Goal: Navigation & Orientation: Find specific page/section

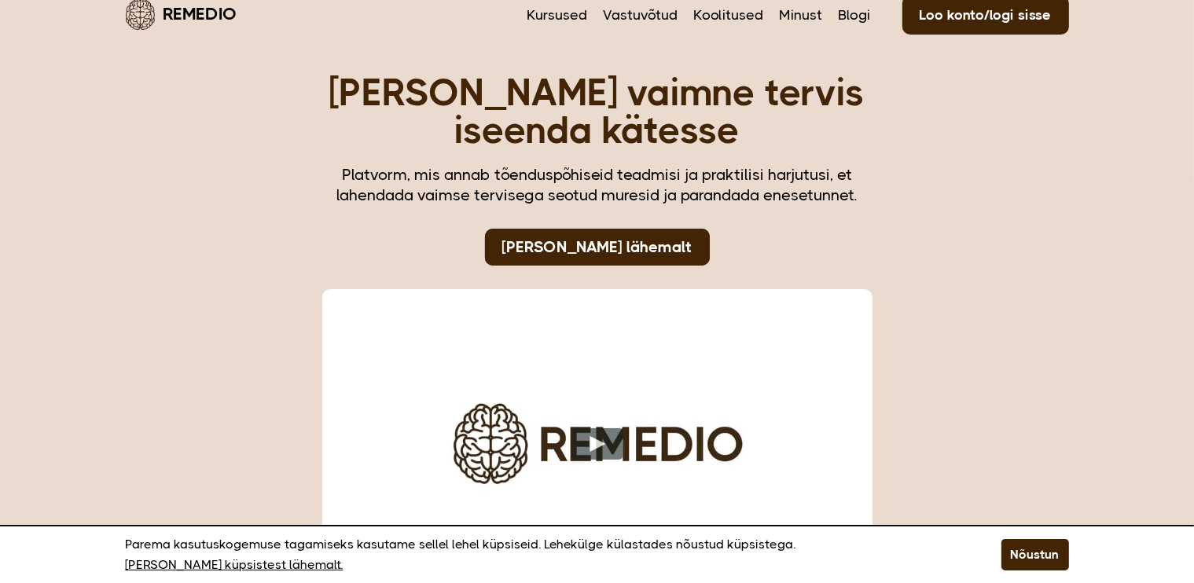
scroll to position [9, 0]
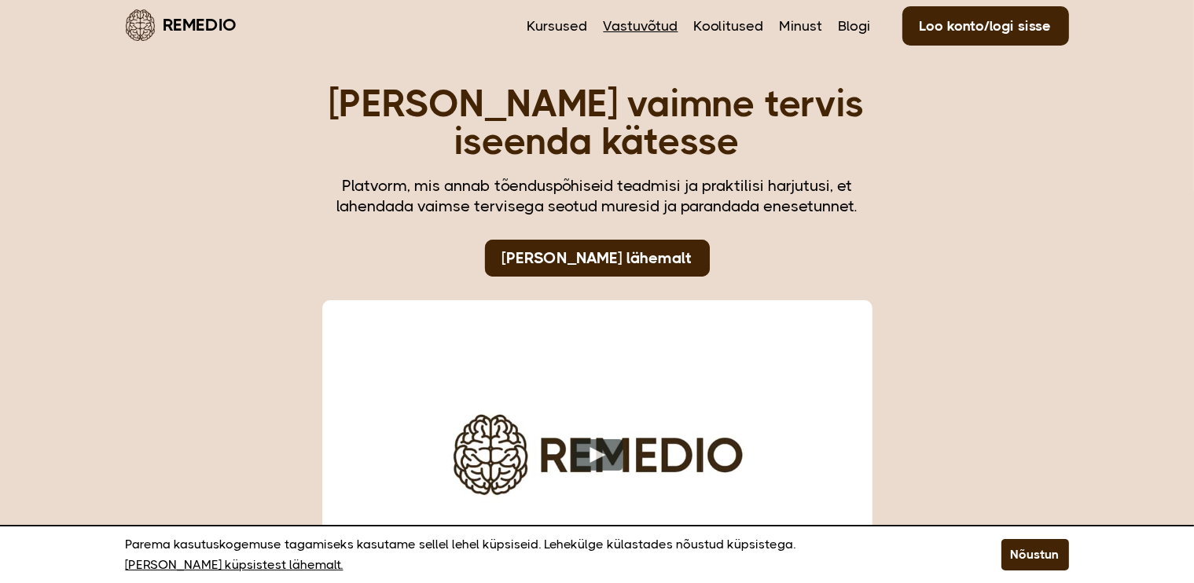
click at [657, 23] on link "Vastuvõtud" at bounding box center [641, 26] width 75 height 20
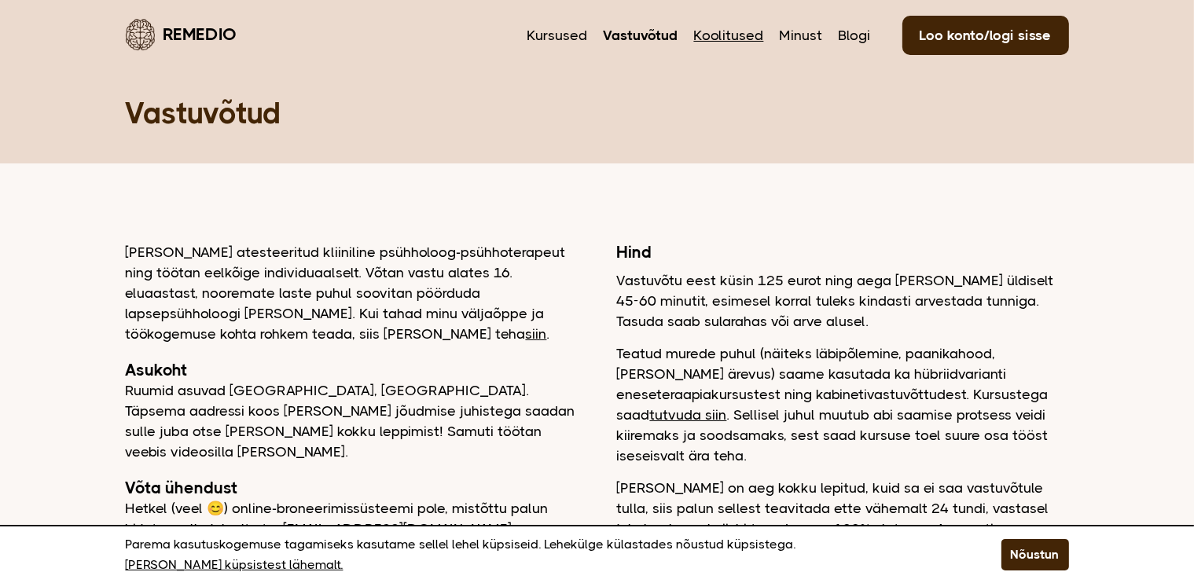
click at [734, 35] on link "Koolitused" at bounding box center [729, 35] width 70 height 20
